Goal: Information Seeking & Learning: Learn about a topic

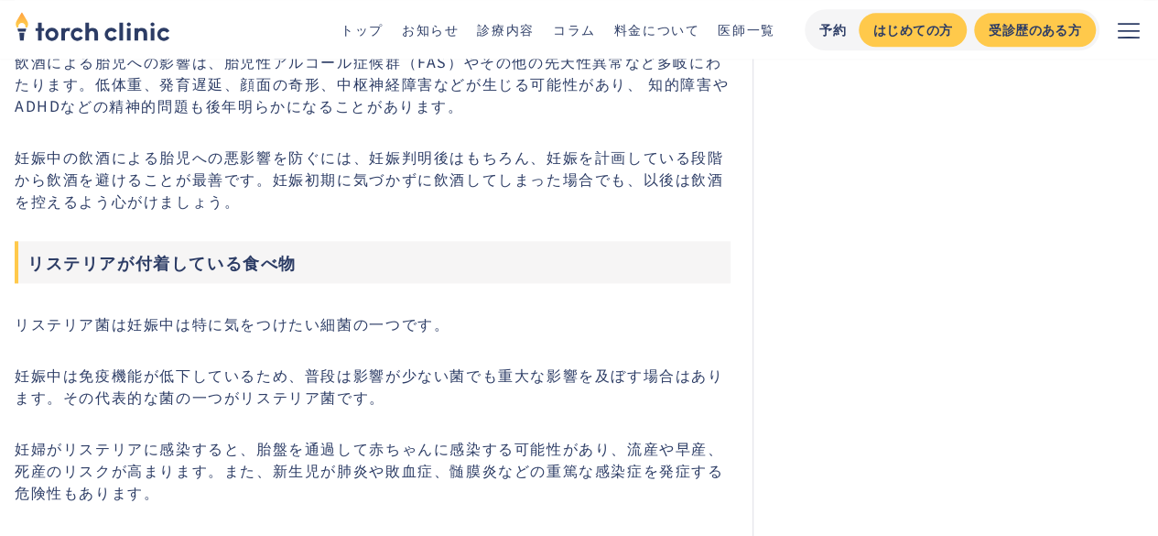
scroll to position [4486, 0]
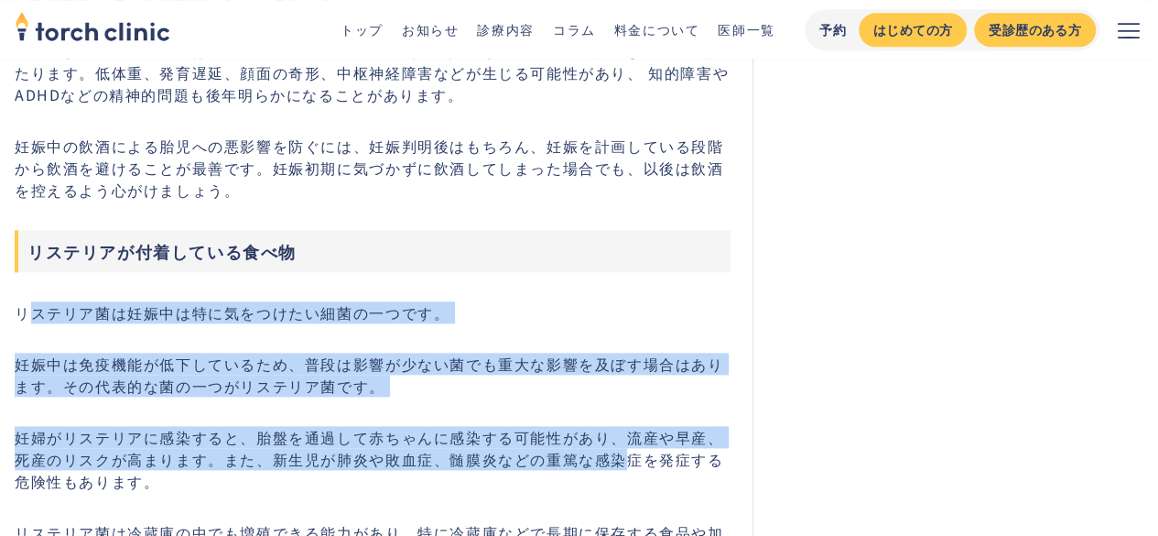
drag, startPoint x: 95, startPoint y: 267, endPoint x: 607, endPoint y: 402, distance: 529.1
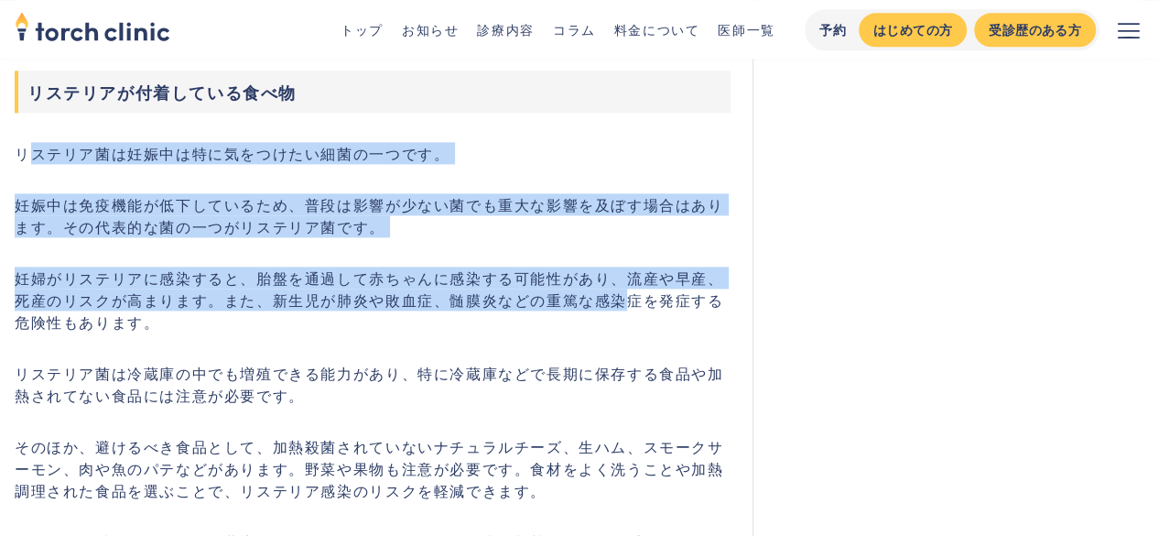
scroll to position [4669, 0]
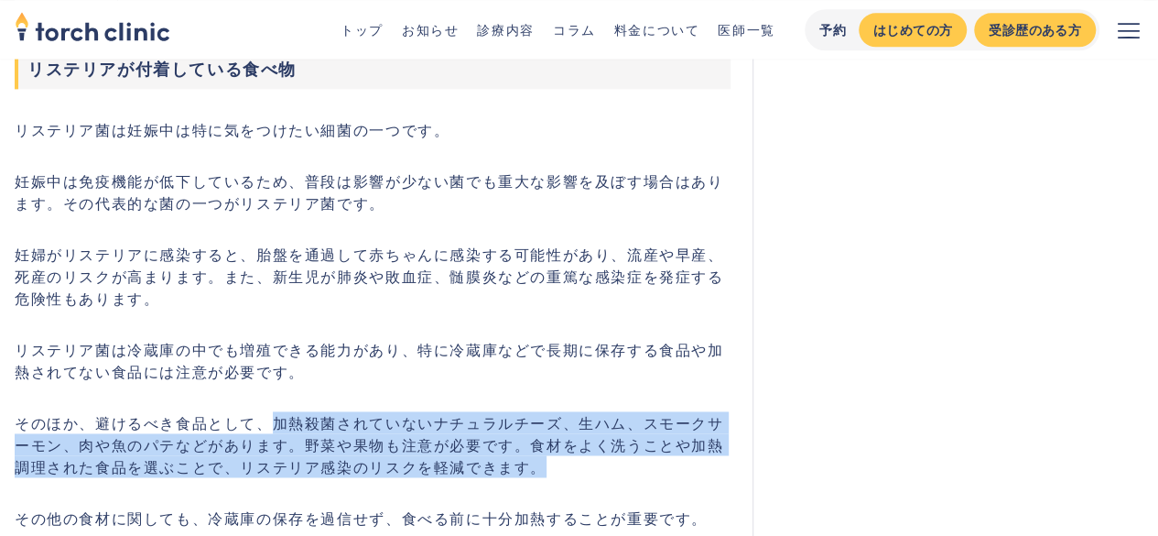
drag, startPoint x: 270, startPoint y: 372, endPoint x: 591, endPoint y: 418, distance: 324.7
click at [591, 418] on p "そのほか、避けるべき食品として、加熱殺菌されていないナチュラルチーズ、生ハム、スモークサーモン、肉や魚のパテなどがあります。野菜や果物も注意が必要です。食材を…" at bounding box center [373, 444] width 716 height 66
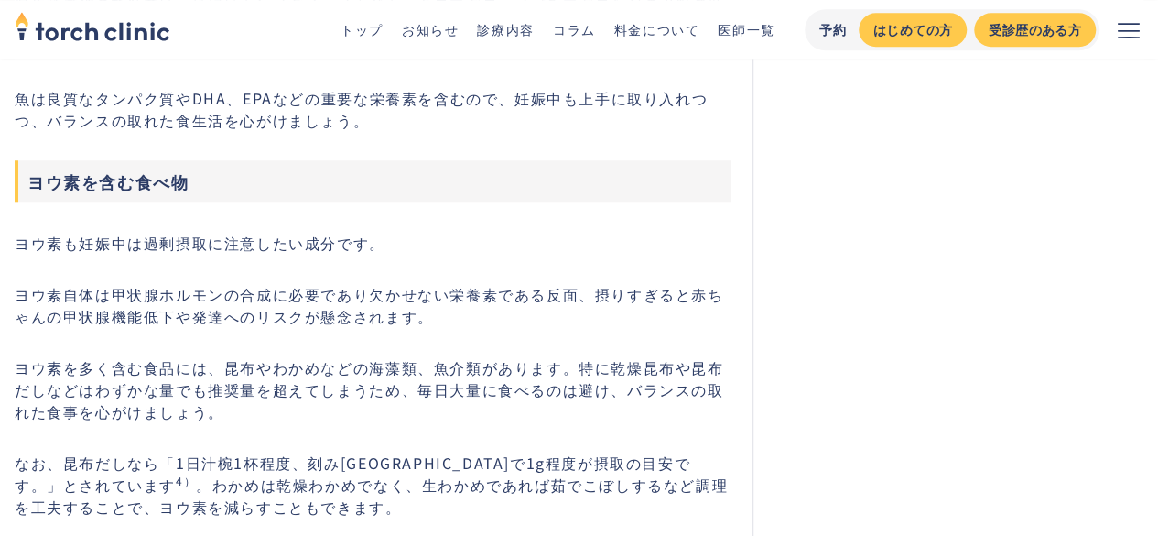
scroll to position [7781, 0]
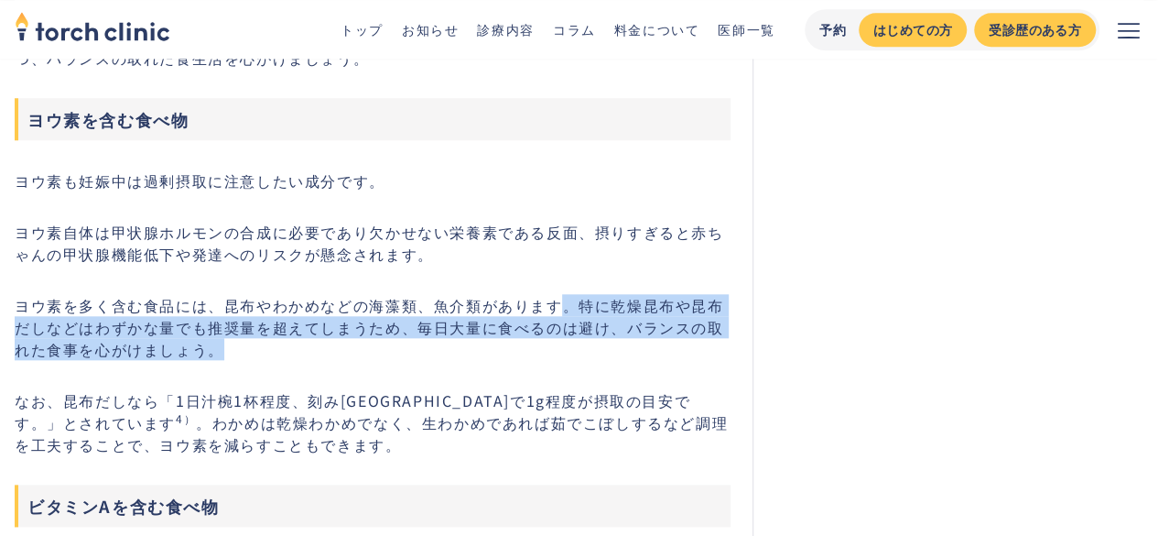
drag, startPoint x: 562, startPoint y: 265, endPoint x: 456, endPoint y: 310, distance: 115.6
click at [457, 308] on p "ヨウ素を多く含む食品には、昆布やわかめなどの海藻類、魚介類があります。特に乾燥昆布や昆布だしなどはわずかな量でも推奨量を超えてしまうため、毎日大量に食べるのは…" at bounding box center [373, 327] width 716 height 66
click at [456, 309] on p "ヨウ素を多く含む食品には、昆布やわかめなどの海藻類、魚介類があります。特に乾燥昆布や昆布だしなどはわずかな量でも推奨量を超えてしまうため、毎日大量に食べるのは…" at bounding box center [373, 327] width 716 height 66
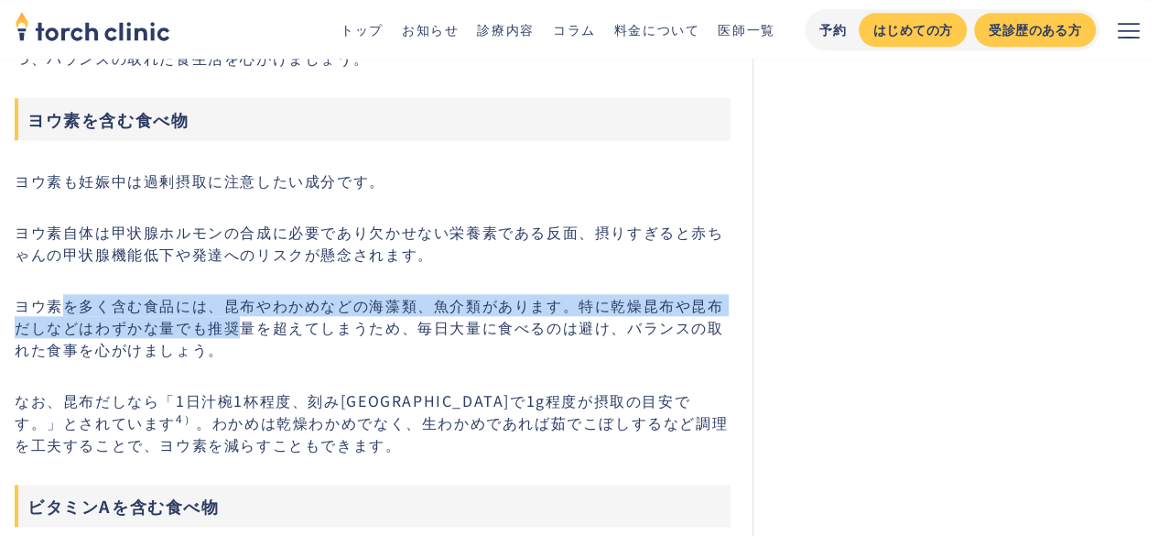
drag, startPoint x: 232, startPoint y: 301, endPoint x: 69, endPoint y: 261, distance: 167.9
click at [182, 294] on p "ヨウ素を多く含む食品には、昆布やわかめなどの海藻類、魚介類があります。特に乾燥昆布や昆布だしなどはわずかな量でも推奨量を超えてしまうため、毎日大量に食べるのは…" at bounding box center [373, 327] width 716 height 66
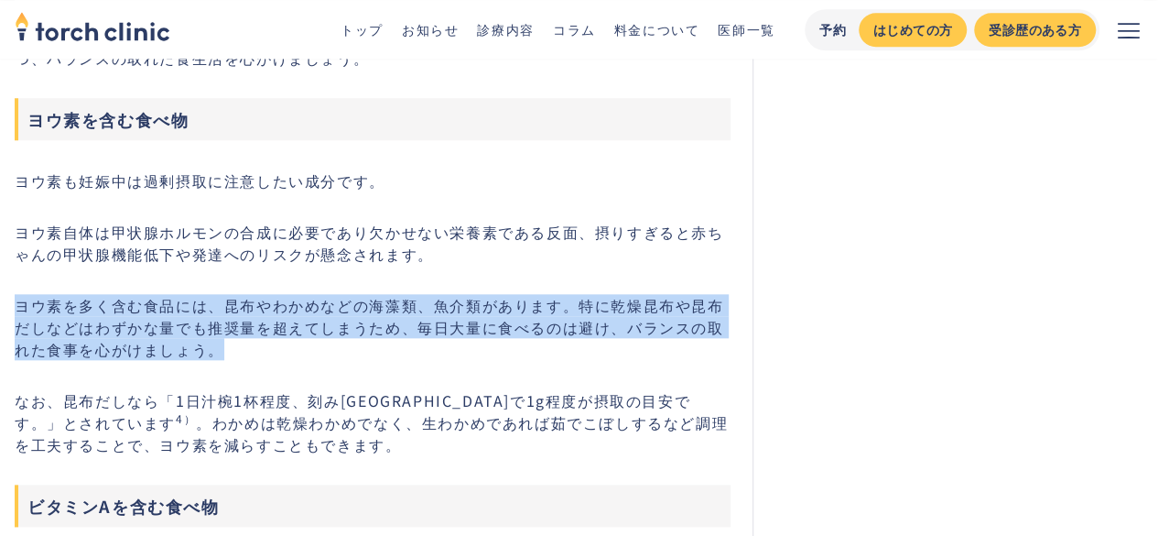
drag, startPoint x: 201, startPoint y: 314, endPoint x: 5, endPoint y: 262, distance: 202.7
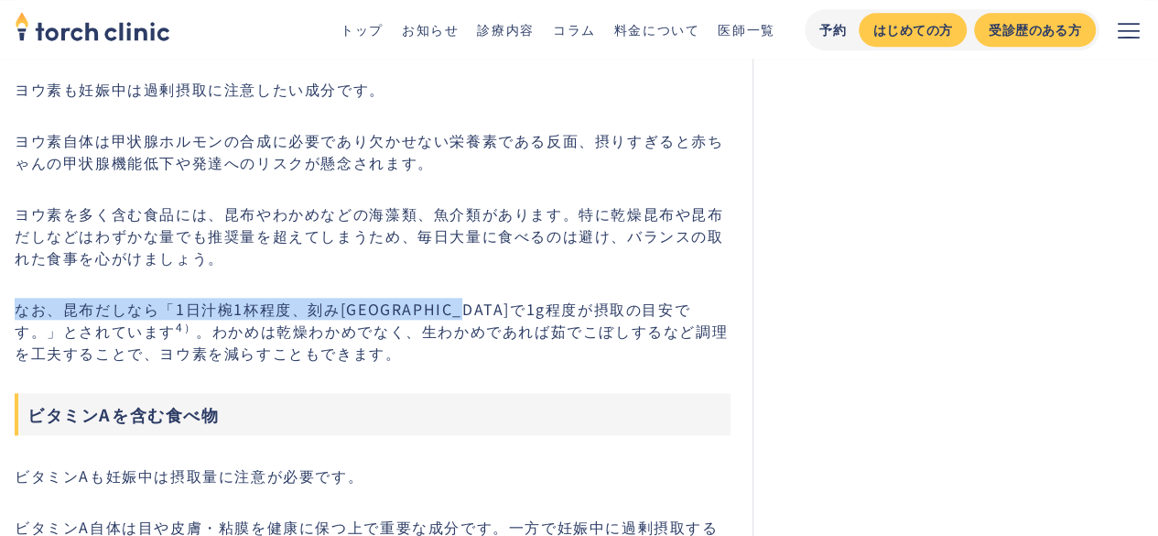
drag, startPoint x: 21, startPoint y: 276, endPoint x: 514, endPoint y: 280, distance: 492.5
click at [514, 298] on p "なお、昆布だしなら「1日汁椀1杯程度、刻み[GEOGRAPHIC_DATA]で1g程度が摂取の目安です。」とされています 4） 。わかめは乾燥わかめでなく、生…" at bounding box center [373, 331] width 716 height 66
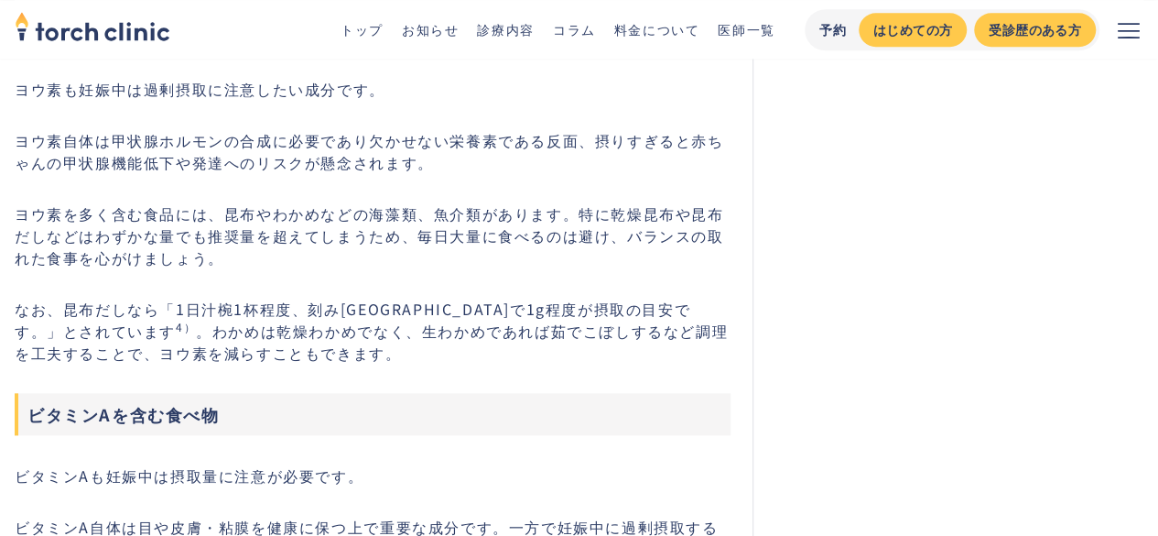
click at [108, 202] on p "ヨウ素を多く含む食品には、昆布やわかめなどの海藻類、魚介類があります。特に乾燥昆布や昆布だしなどはわずかな量でも推奨量を超えてしまうため、毎日大量に食べるのは…" at bounding box center [373, 235] width 716 height 66
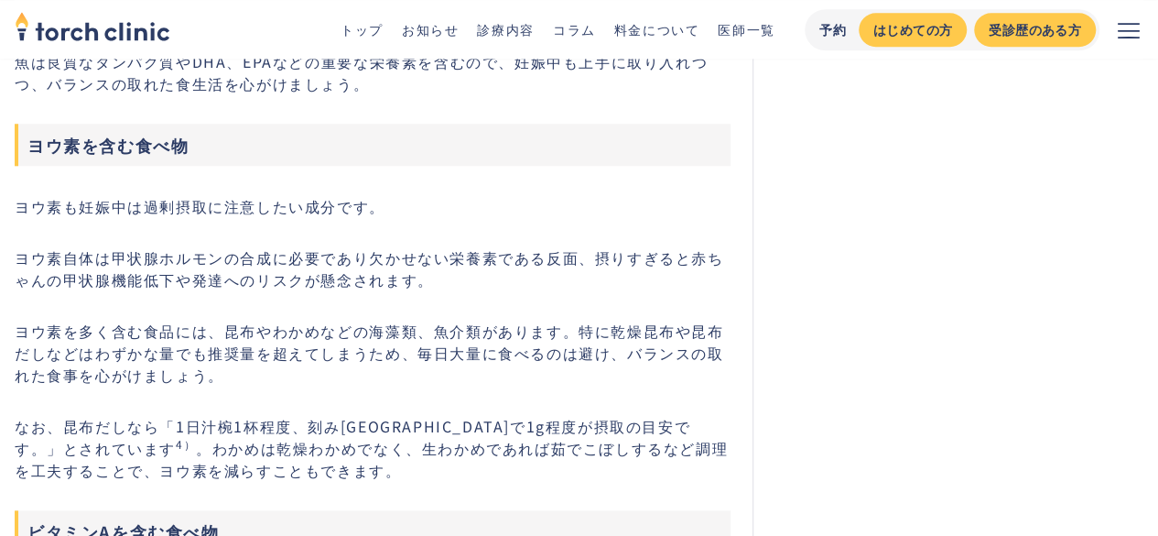
scroll to position [7965, 0]
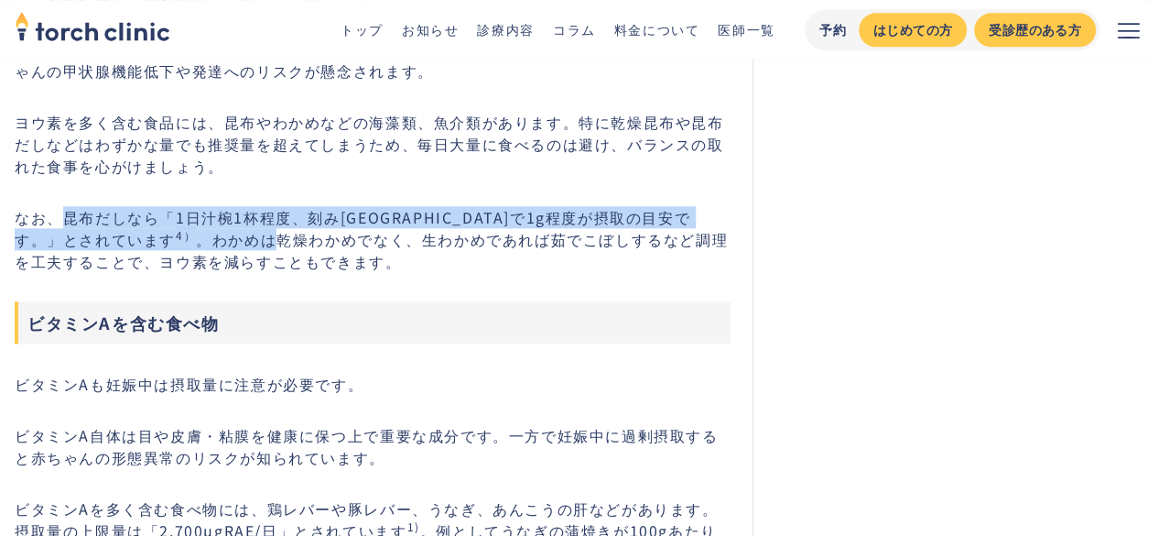
drag, startPoint x: 68, startPoint y: 184, endPoint x: 94, endPoint y: 200, distance: 31.2
click at [86, 206] on p "なお、昆布だしなら「1日汁椀1杯程度、刻み[GEOGRAPHIC_DATA]で1g程度が摂取の目安です。」とされています 4） 。わかめは乾燥わかめでなく、生…" at bounding box center [373, 239] width 716 height 66
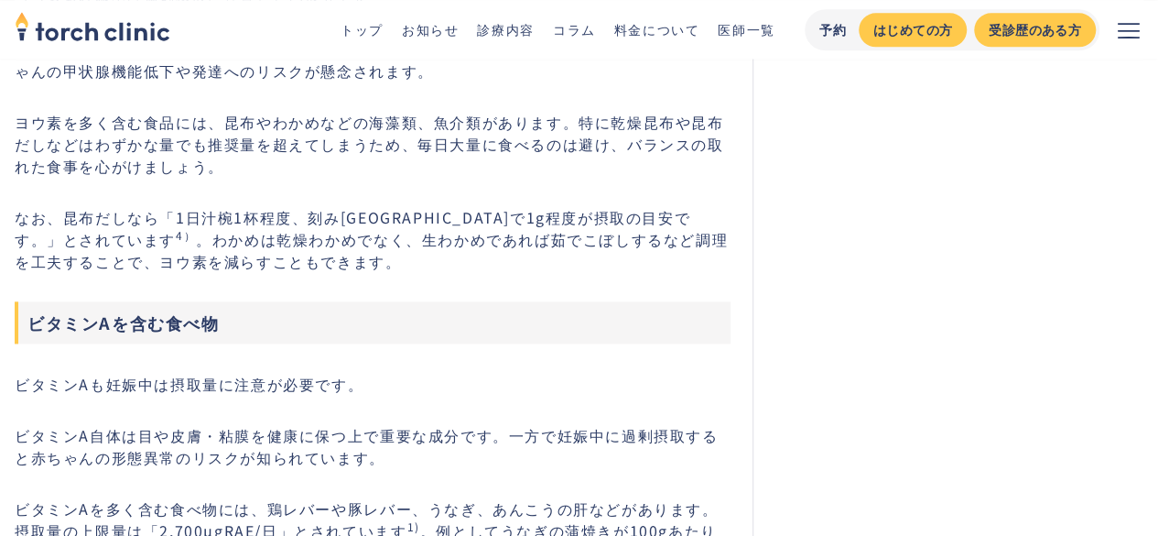
click at [134, 206] on p "なお、昆布だしなら「1日汁椀1杯程度、刻み[GEOGRAPHIC_DATA]で1g程度が摂取の目安です。」とされています 4） 。わかめは乾燥わかめでなく、生…" at bounding box center [373, 239] width 716 height 66
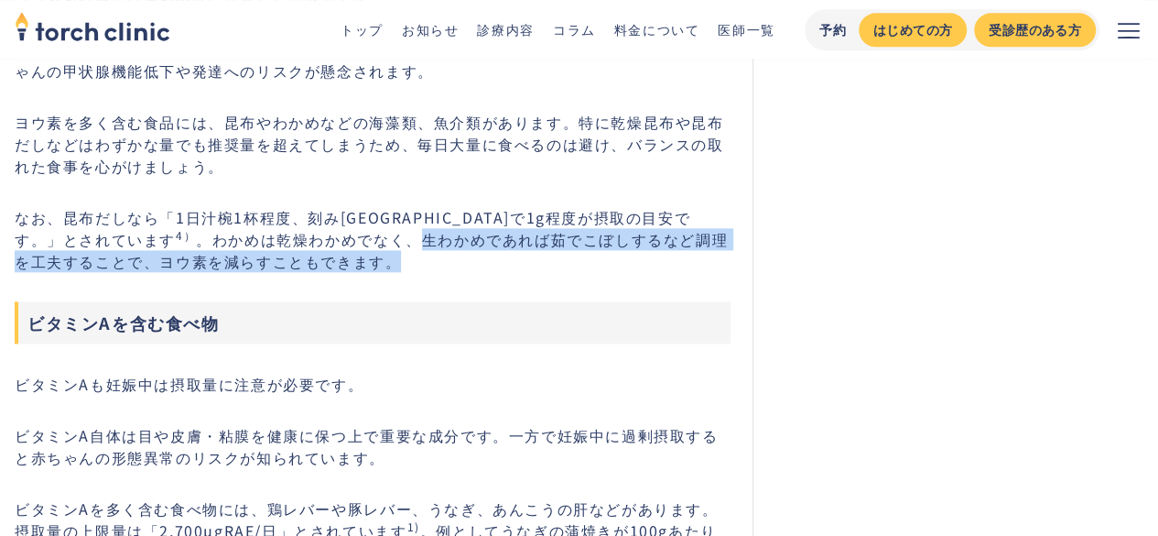
drag, startPoint x: 216, startPoint y: 206, endPoint x: 586, endPoint y: 232, distance: 370.7
click at [586, 232] on p "なお、昆布だしなら「1日汁椀1杯程度、刻み[GEOGRAPHIC_DATA]で1g程度が摂取の目安です。」とされています 4） 。わかめは乾燥わかめでなく、生…" at bounding box center [373, 239] width 716 height 66
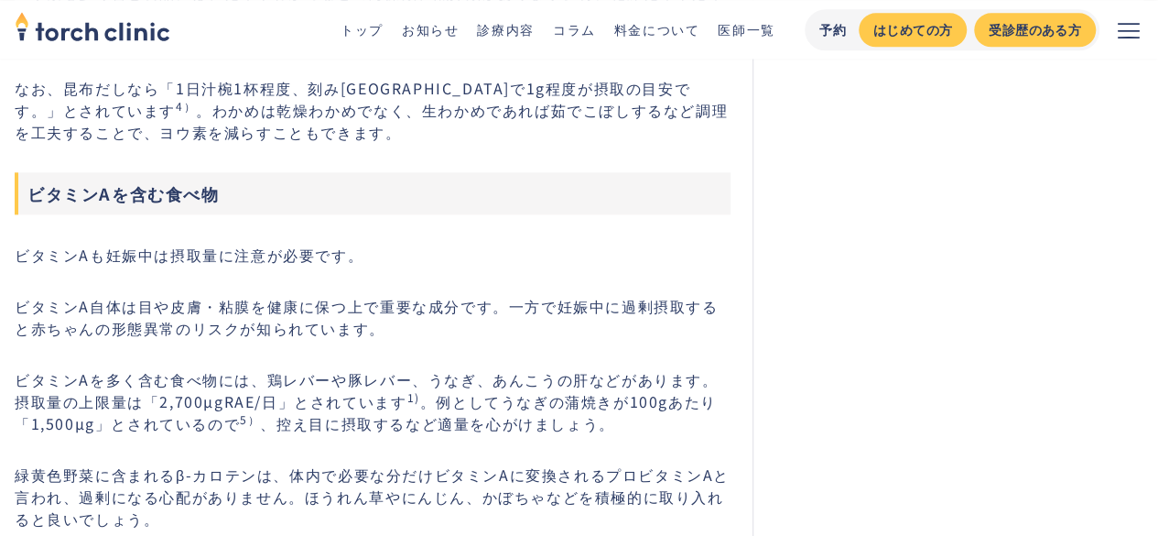
scroll to position [8056, 0]
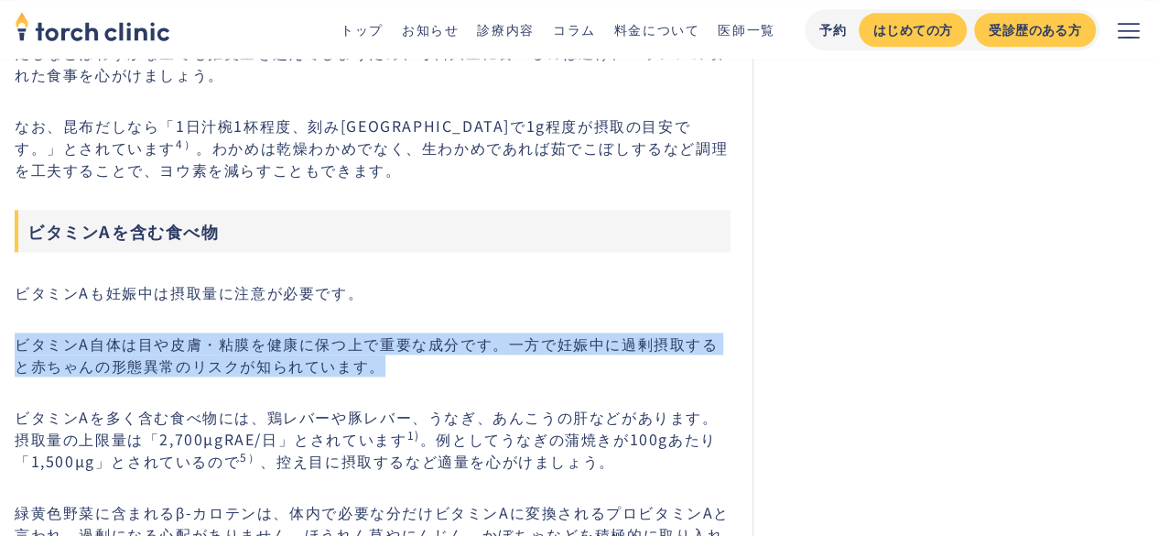
drag, startPoint x: 21, startPoint y: 310, endPoint x: 406, endPoint y: 325, distance: 385.7
click at [406, 332] on p "ビタミンA自体は目や皮膚・粘膜を健康に保つ上で重要な成分です。一方で妊娠中に過剰摂取すると赤ちゃんの形態異常のリスクが知られています。" at bounding box center [373, 354] width 716 height 44
click at [371, 334] on p "ビタミンA自体は目や皮膚・粘膜を健康に保つ上で重要な成分です。一方で妊娠中に過剰摂取すると赤ちゃんの形態異常のリスクが知られています。" at bounding box center [373, 354] width 716 height 44
drag, startPoint x: 381, startPoint y: 327, endPoint x: 26, endPoint y: 309, distance: 355.7
click at [25, 332] on p "ビタミンA自体は目や皮膚・粘膜を健康に保つ上で重要な成分です。一方で妊娠中に過剰摂取すると赤ちゃんの形態異常のリスクが知られています。" at bounding box center [373, 354] width 716 height 44
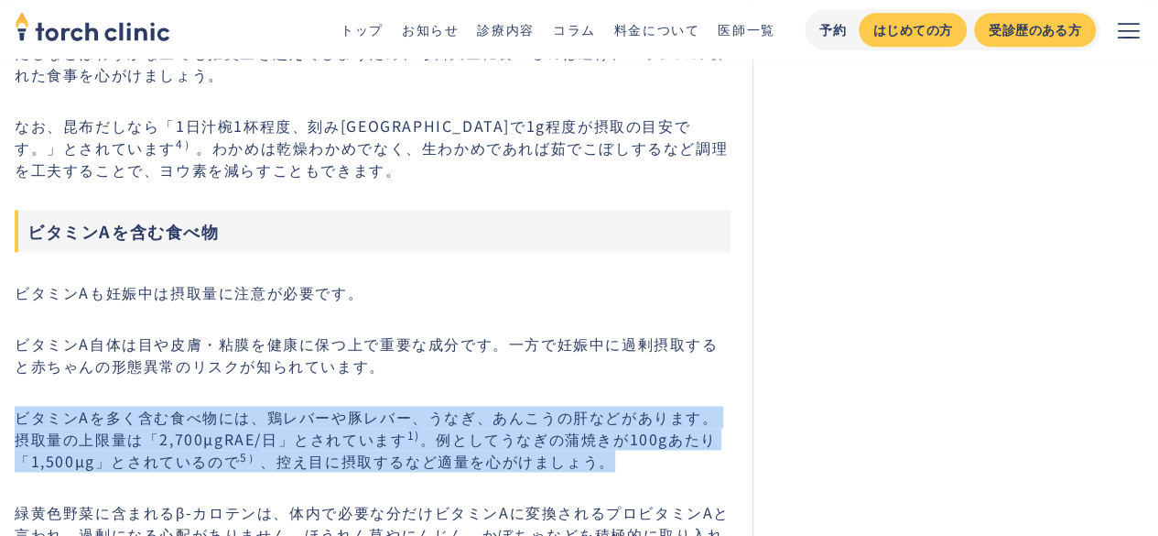
drag, startPoint x: 15, startPoint y: 379, endPoint x: 620, endPoint y: 415, distance: 606.2
click at [618, 415] on p "ビタミンAを多く含む食べ物には、鶏レバーや豚レバー、うなぎ、あんこうの肝などがあります。摂取量の上限量は「2,700µgRAE/日」とされています 1) 。例…" at bounding box center [373, 439] width 716 height 66
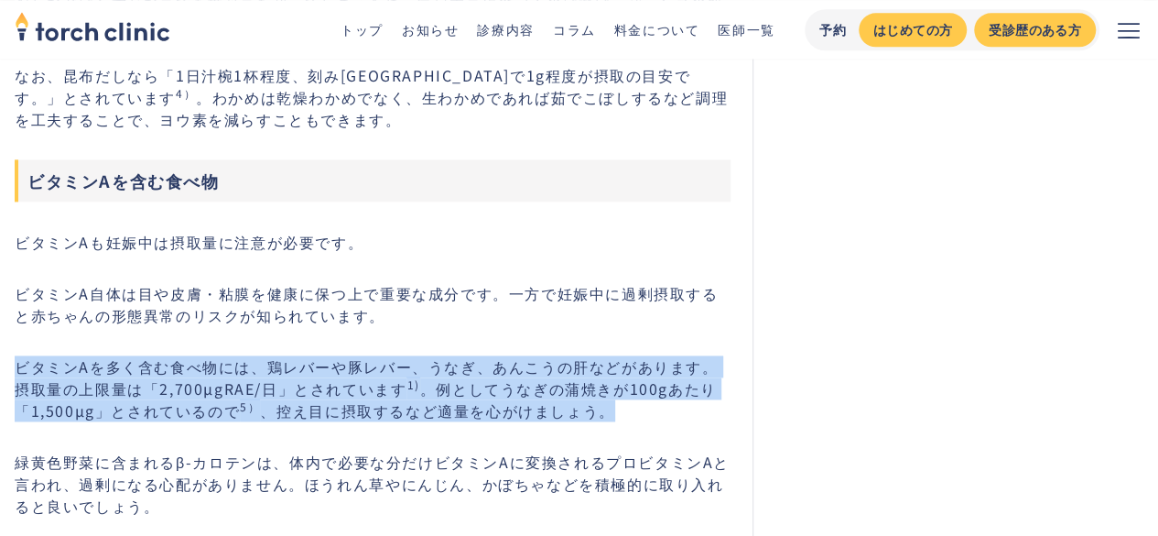
scroll to position [8148, 0]
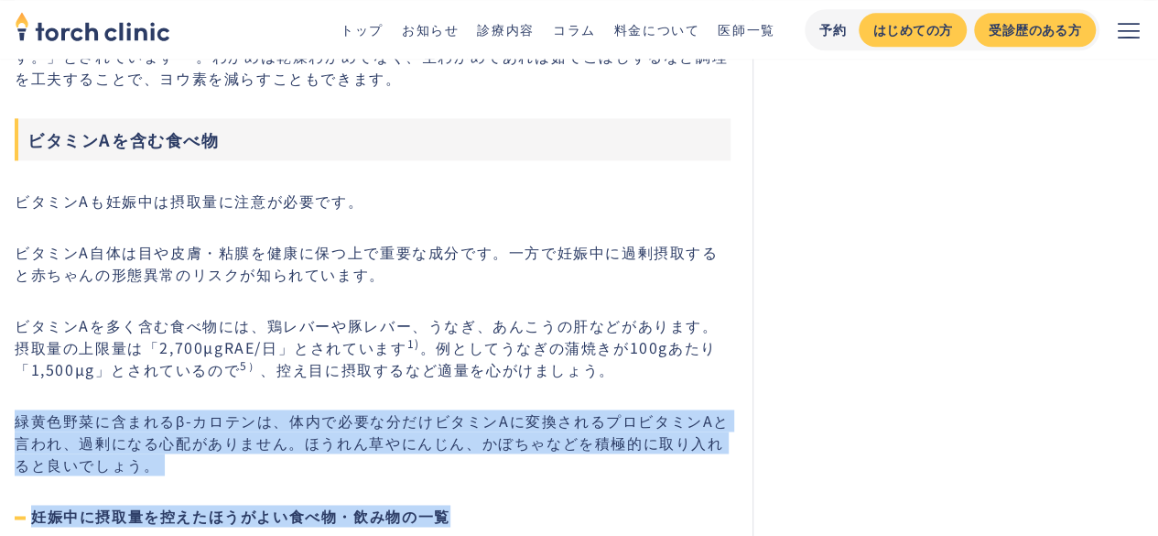
drag, startPoint x: 20, startPoint y: 387, endPoint x: 645, endPoint y: 443, distance: 627.8
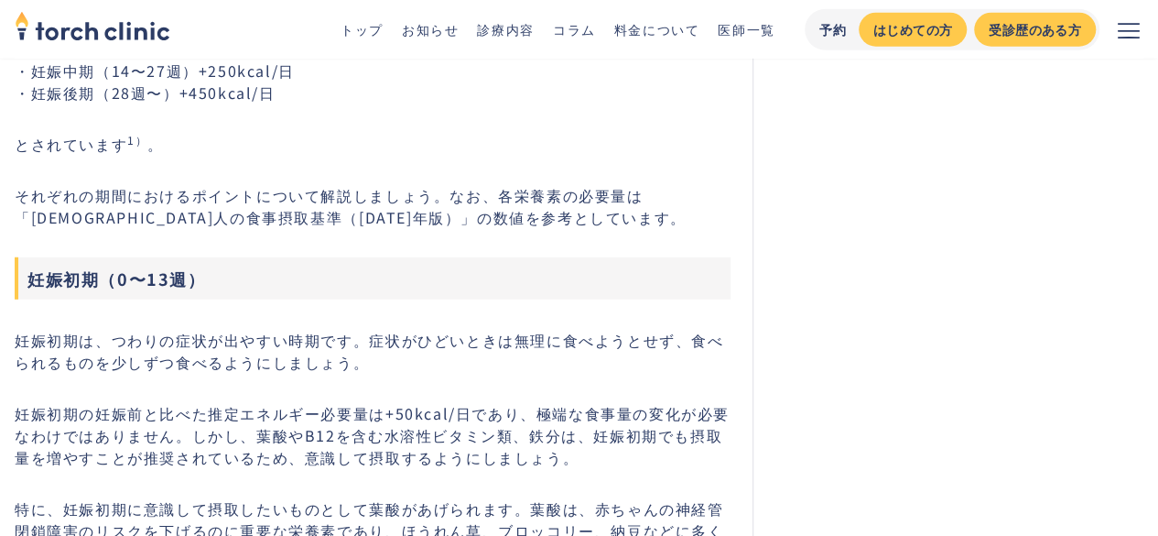
scroll to position [9429, 0]
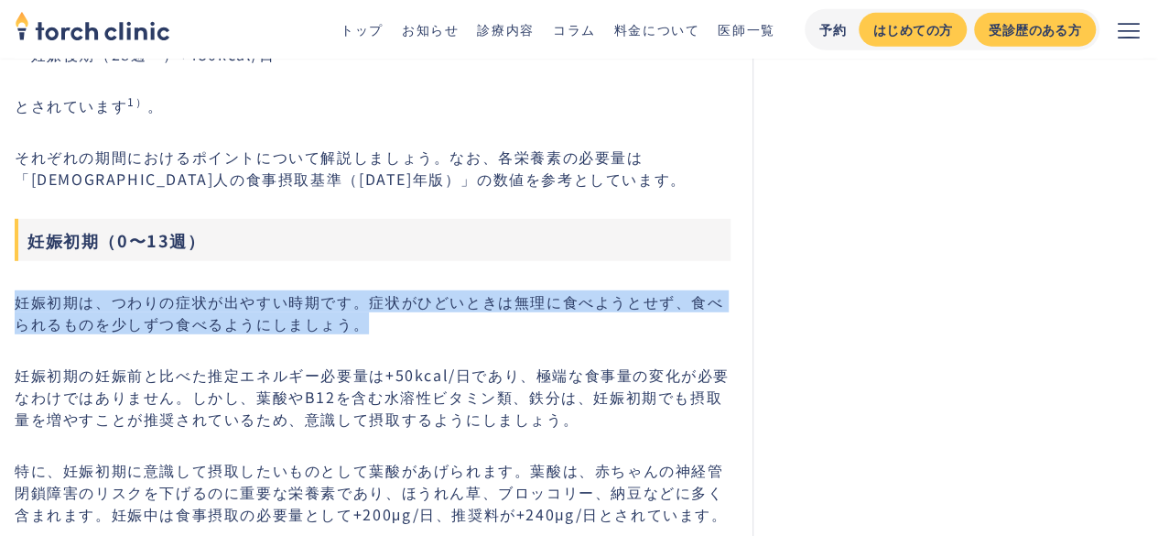
drag, startPoint x: 21, startPoint y: 276, endPoint x: 356, endPoint y: 298, distance: 335.8
click at [356, 298] on p "妊娠初期は、つわりの症状が出やすい時期です。症状がひどいときは無理に食べようとせず、食べられるものを少しずつ食べるようにしましょう。" at bounding box center [373, 312] width 716 height 44
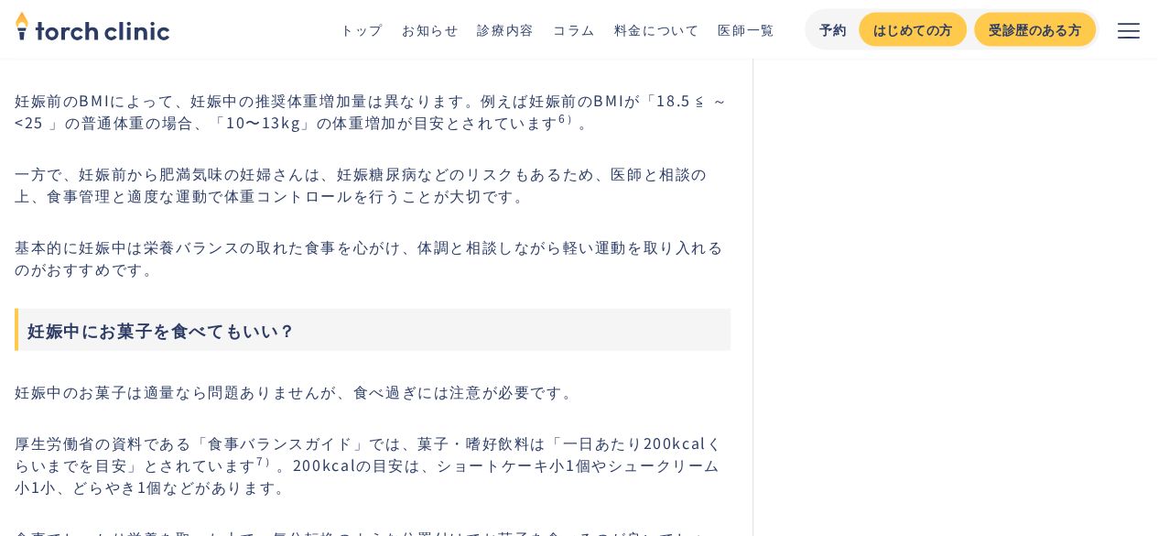
scroll to position [12084, 0]
